Goal: Find specific page/section: Find specific page/section

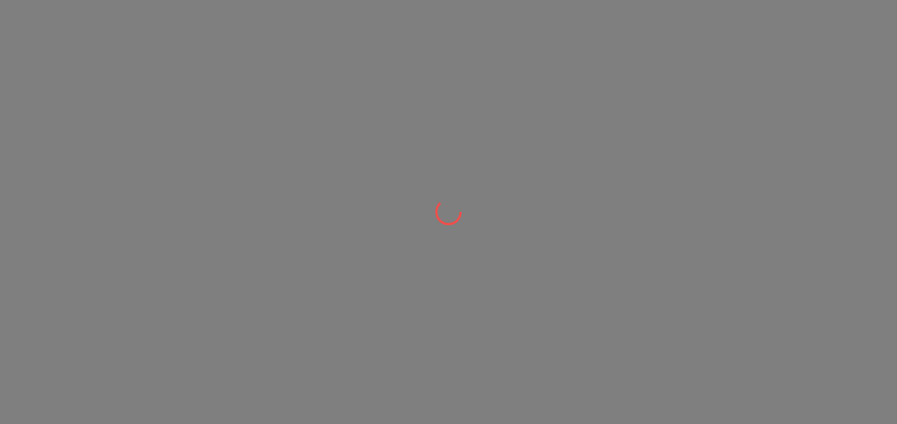
click at [851, 240] on div at bounding box center [448, 212] width 897 height 424
